Goal: Information Seeking & Learning: Learn about a topic

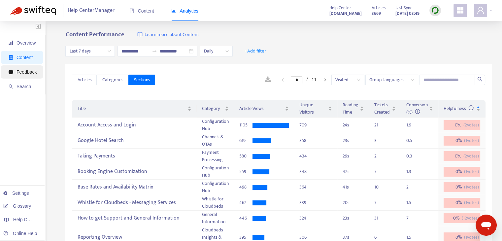
click at [34, 73] on span "Feedback" at bounding box center [27, 71] width 20 height 5
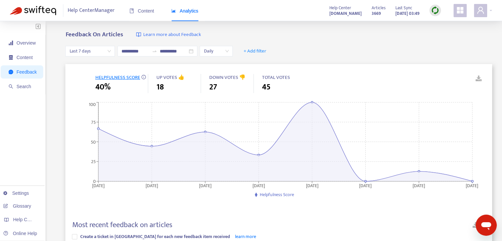
click at [124, 76] on span "HELPFULNESS SCORE" at bounding box center [117, 77] width 45 height 8
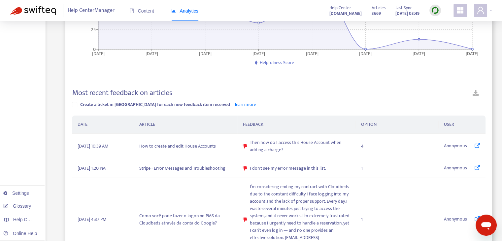
scroll to position [194, 0]
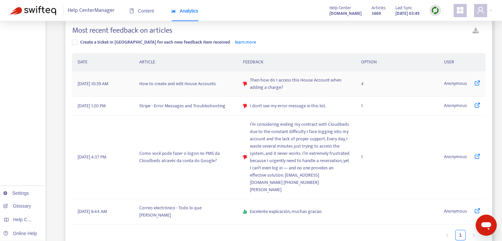
click at [184, 81] on td "How to create and edit House Accounts" at bounding box center [185, 83] width 103 height 25
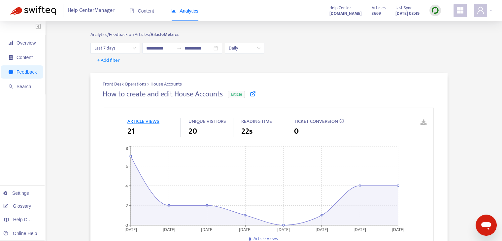
click at [256, 93] on icon at bounding box center [253, 94] width 6 height 6
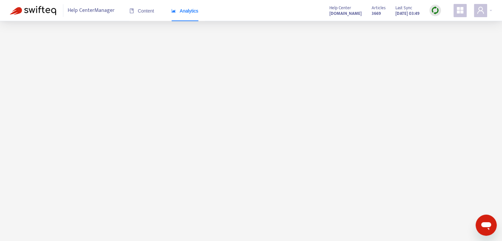
scroll to position [21, 0]
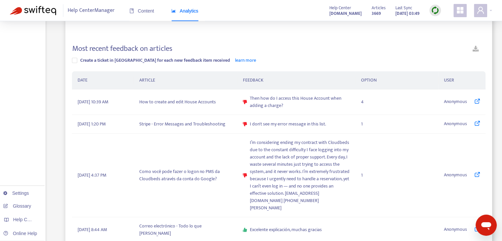
scroll to position [182, 0]
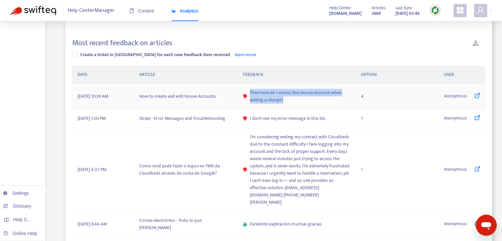
copy span "Then how do I access this House Account when adding a charge?"
